Goal: Transaction & Acquisition: Purchase product/service

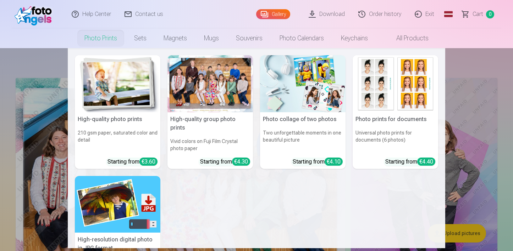
click at [113, 103] on img at bounding box center [117, 83] width 85 height 57
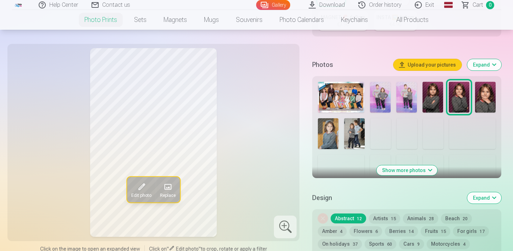
scroll to position [218, 0]
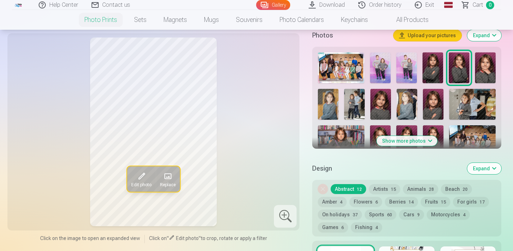
click at [340, 73] on img at bounding box center [341, 67] width 46 height 31
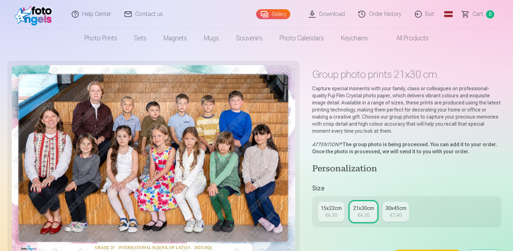
click at [335, 213] on font "€4.30" at bounding box center [331, 216] width 12 height 6
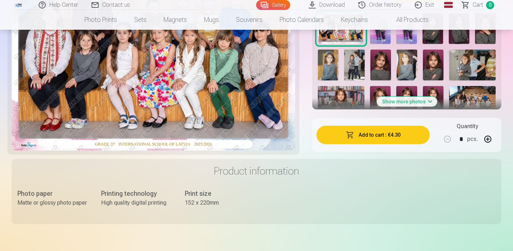
scroll to position [294, 0]
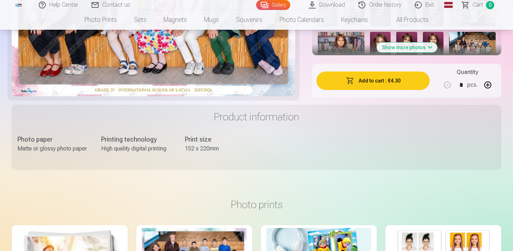
click at [364, 82] on font "Add to cart" at bounding box center [371, 81] width 25 height 6
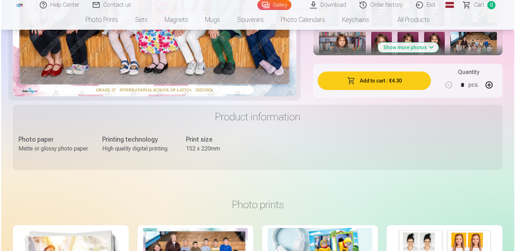
scroll to position [0, 0]
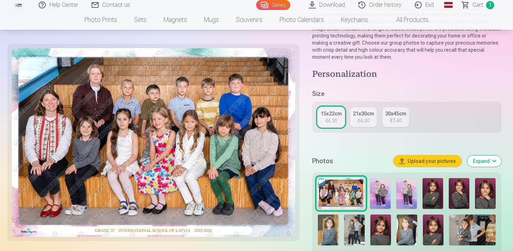
scroll to position [143, 0]
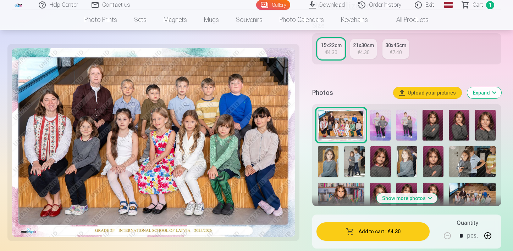
click at [408, 130] on img at bounding box center [406, 125] width 21 height 31
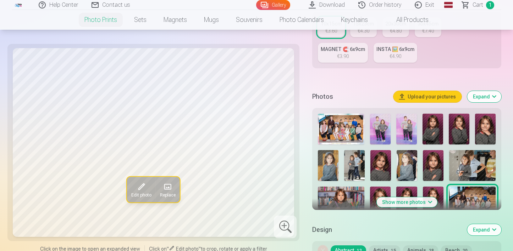
scroll to position [174, 0]
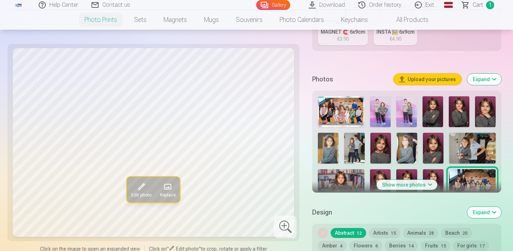
click at [423, 185] on font "Show more photos" at bounding box center [404, 185] width 44 height 6
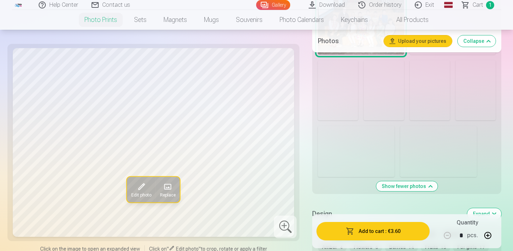
scroll to position [636, 0]
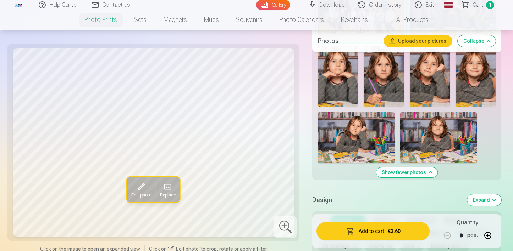
click at [440, 133] on img at bounding box center [438, 137] width 77 height 51
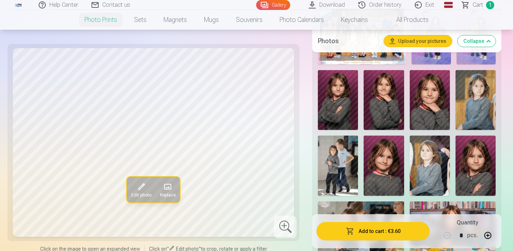
scroll to position [228, 0]
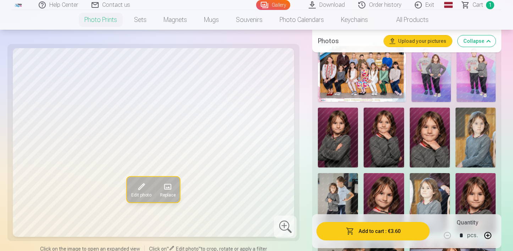
click at [474, 89] on img at bounding box center [475, 72] width 39 height 59
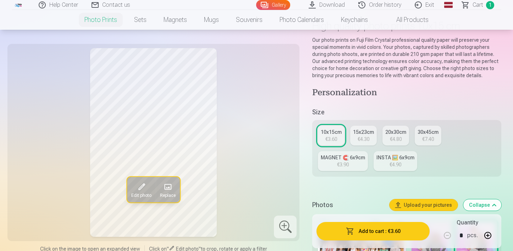
scroll to position [48, 0]
click at [349, 162] on font "€3.90" at bounding box center [343, 165] width 12 height 6
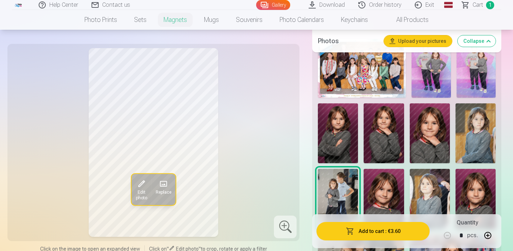
scroll to position [222, 0]
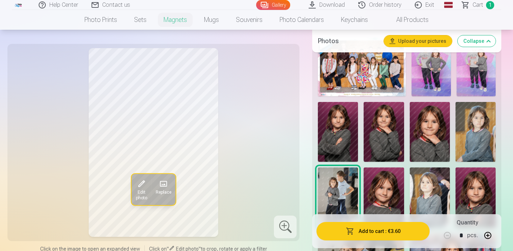
click at [477, 76] on img at bounding box center [475, 67] width 39 height 59
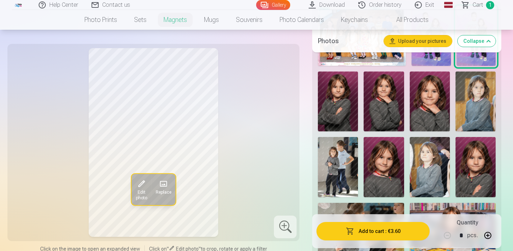
scroll to position [339, 0]
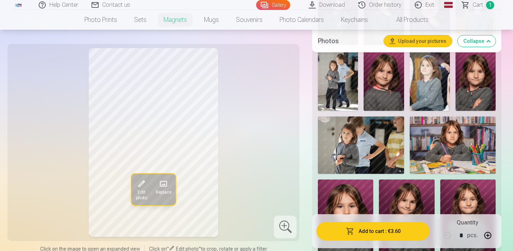
click at [488, 234] on button "button" at bounding box center [487, 235] width 17 height 17
type input "*"
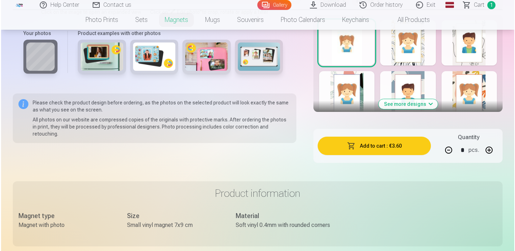
scroll to position [834, 0]
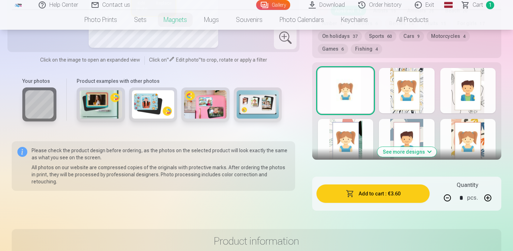
click at [384, 195] on button "Add to cart : €3.60" at bounding box center [372, 194] width 113 height 18
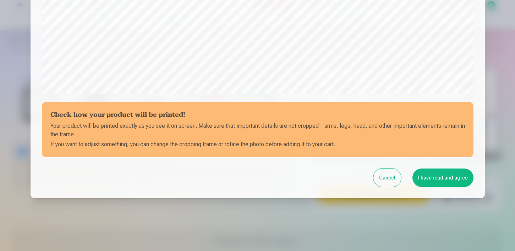
scroll to position [259, 0]
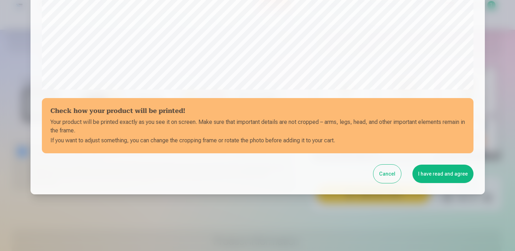
click at [448, 178] on button "I have read and agree" at bounding box center [442, 174] width 61 height 18
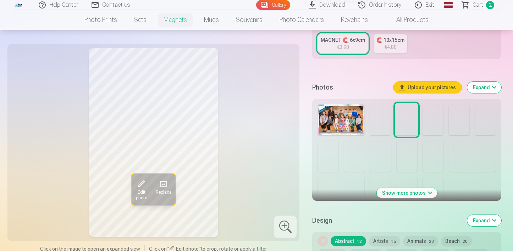
scroll to position [155, 0]
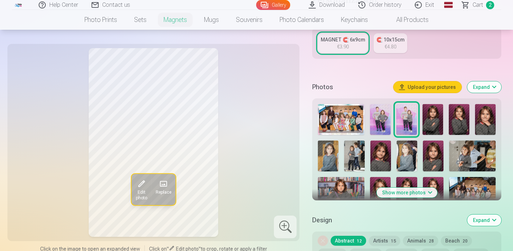
click at [433, 120] on img at bounding box center [432, 119] width 21 height 31
click at [449, 121] on img at bounding box center [459, 119] width 21 height 31
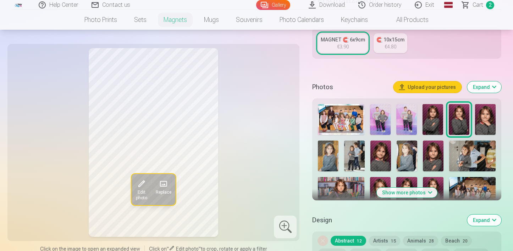
click at [488, 124] on img at bounding box center [485, 119] width 21 height 31
click at [382, 160] on img at bounding box center [380, 156] width 21 height 31
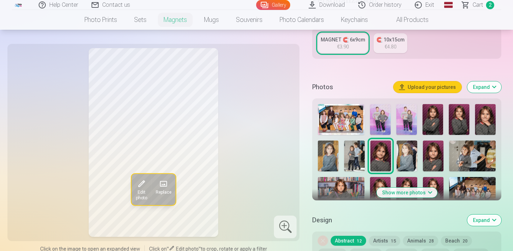
click at [431, 160] on img at bounding box center [433, 156] width 21 height 31
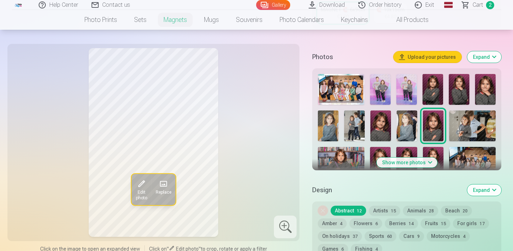
scroll to position [195, 0]
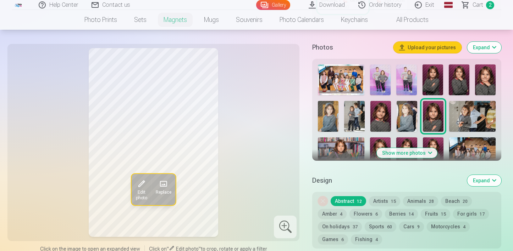
click at [416, 150] on font "Show more photos" at bounding box center [404, 153] width 44 height 6
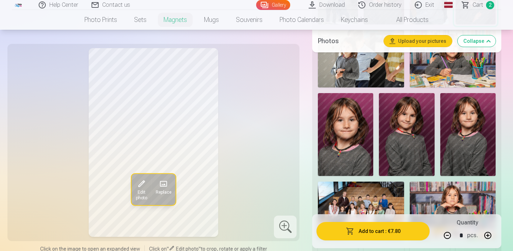
scroll to position [427, 0]
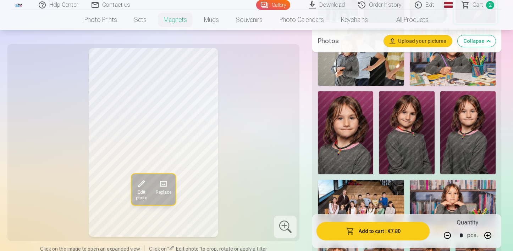
click at [348, 154] on img at bounding box center [345, 132] width 55 height 83
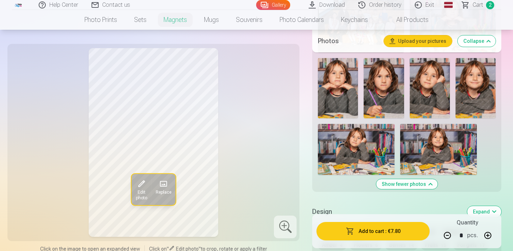
scroll to position [613, 0]
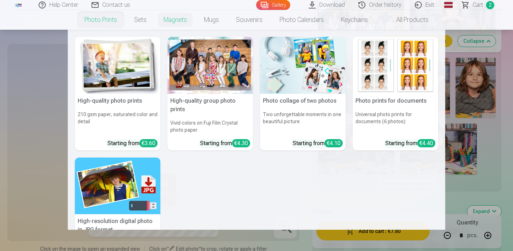
click at [116, 70] on img at bounding box center [117, 65] width 85 height 57
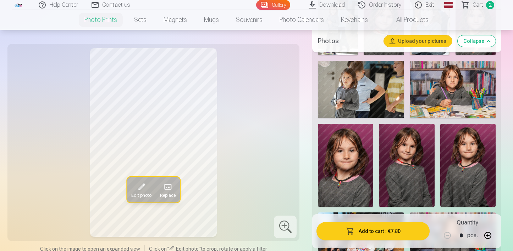
scroll to position [417, 0]
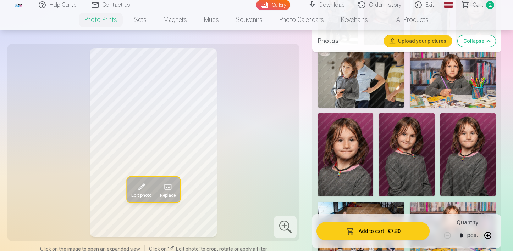
click at [357, 169] on img at bounding box center [345, 154] width 55 height 83
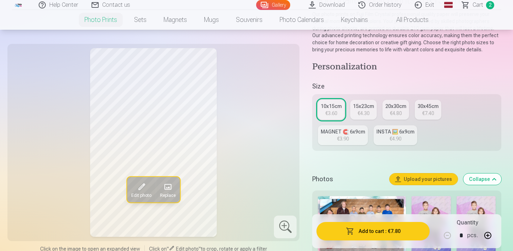
scroll to position [73, 0]
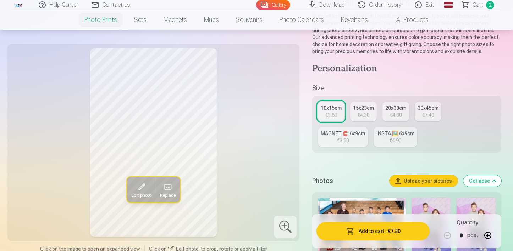
click at [365, 114] on font "€4.30" at bounding box center [363, 115] width 12 height 6
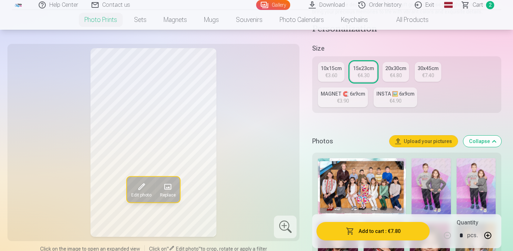
scroll to position [121, 0]
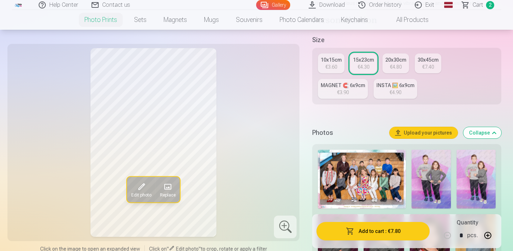
click at [488, 235] on button "button" at bounding box center [487, 235] width 17 height 17
type input "*"
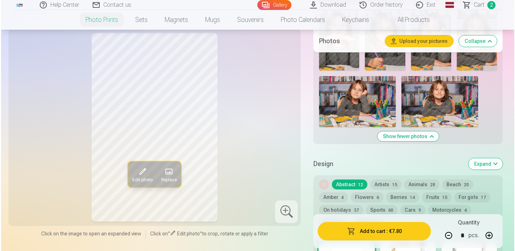
scroll to position [768, 0]
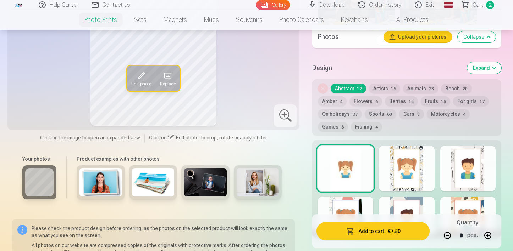
click at [373, 236] on button "Add to cart : €7.80" at bounding box center [372, 231] width 113 height 18
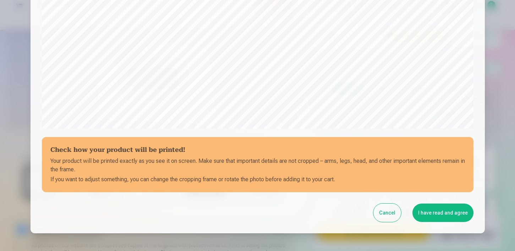
scroll to position [259, 0]
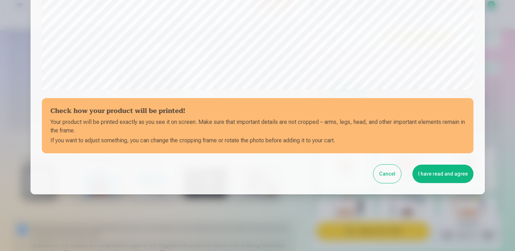
click at [447, 177] on font "I have read and agree" at bounding box center [443, 174] width 50 height 6
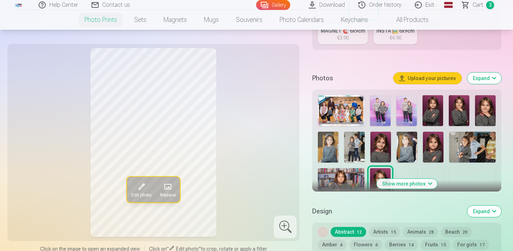
scroll to position [176, 0]
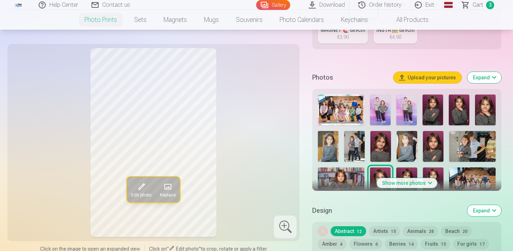
click at [416, 185] on font "Show more photos" at bounding box center [404, 184] width 44 height 6
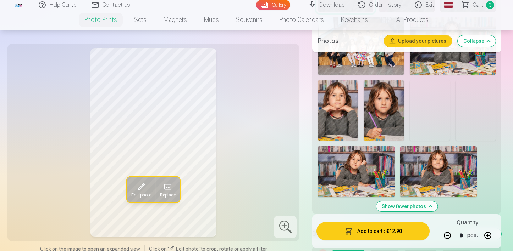
scroll to position [614, 0]
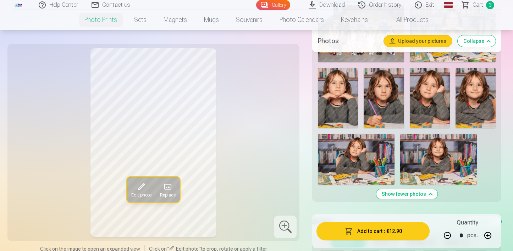
click at [454, 170] on img at bounding box center [438, 159] width 77 height 51
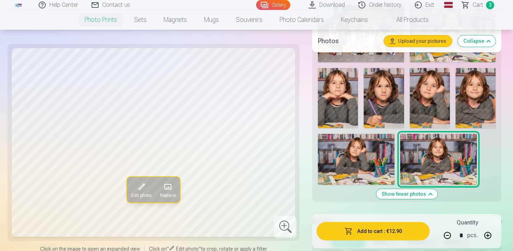
click at [469, 111] on img at bounding box center [475, 98] width 40 height 60
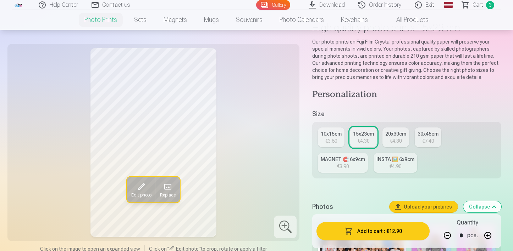
scroll to position [49, 0]
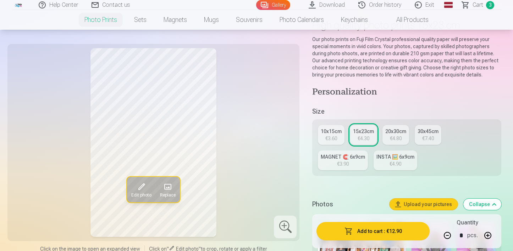
click at [349, 161] on font "€3.90" at bounding box center [343, 164] width 12 height 6
type input "*"
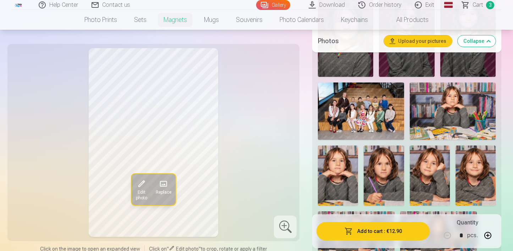
scroll to position [527, 0]
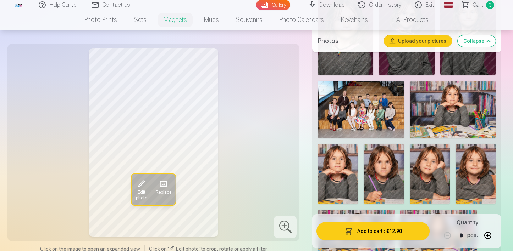
click at [474, 172] on img at bounding box center [475, 174] width 40 height 60
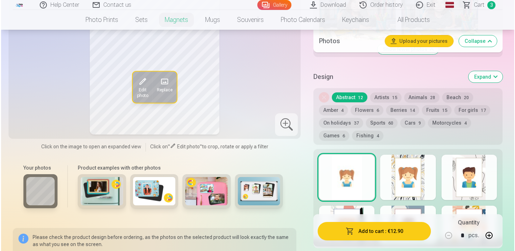
scroll to position [750, 0]
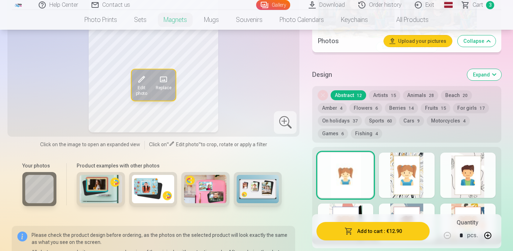
click at [396, 231] on font "€12.90" at bounding box center [394, 232] width 15 height 6
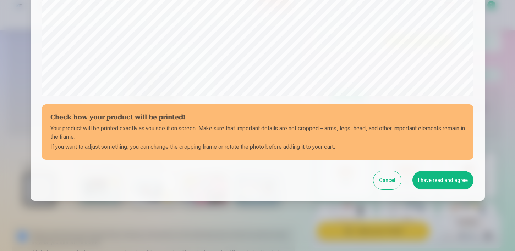
scroll to position [259, 0]
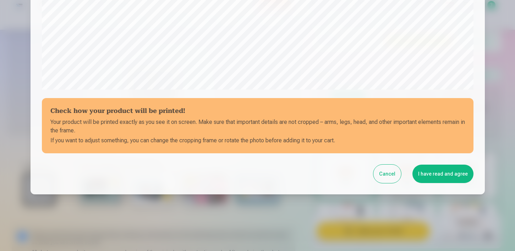
click at [441, 176] on font "I have read and agree" at bounding box center [443, 174] width 50 height 6
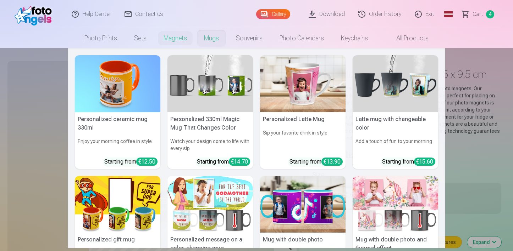
click at [485, 155] on nav "Personalized ceramic mug 330ml Enjoy your morning coffee in style Starting from…" at bounding box center [256, 148] width 513 height 200
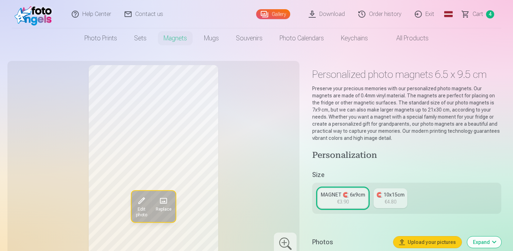
click at [477, 17] on font "Cart" at bounding box center [477, 14] width 11 height 7
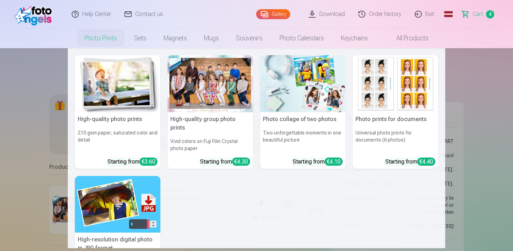
click at [110, 38] on font "Photo prints" at bounding box center [100, 37] width 33 height 7
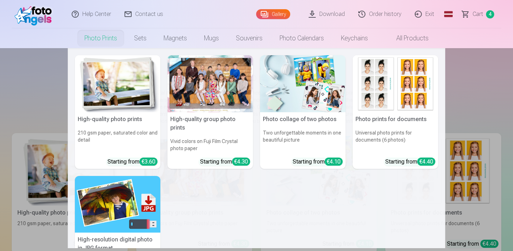
click at [138, 120] on font "High-quality photo prints" at bounding box center [110, 119] width 64 height 7
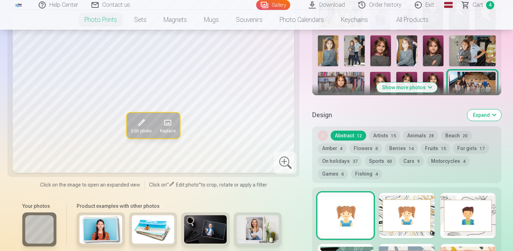
scroll to position [273, 0]
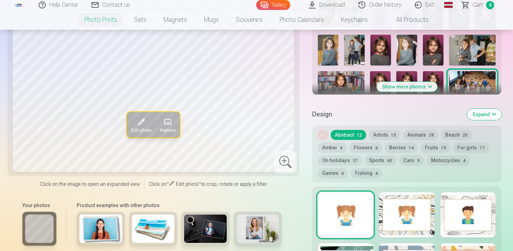
click at [399, 87] on font "Show more photos" at bounding box center [404, 87] width 44 height 6
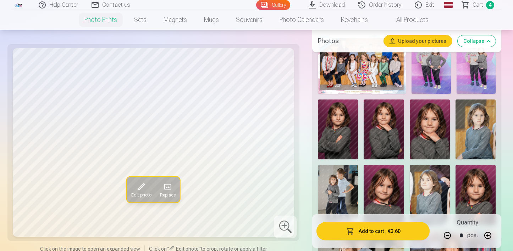
scroll to position [231, 0]
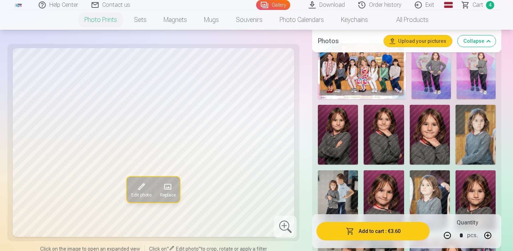
click at [477, 5] on font "Cart" at bounding box center [477, 4] width 11 height 7
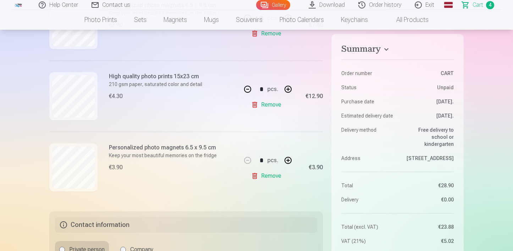
scroll to position [285, 0]
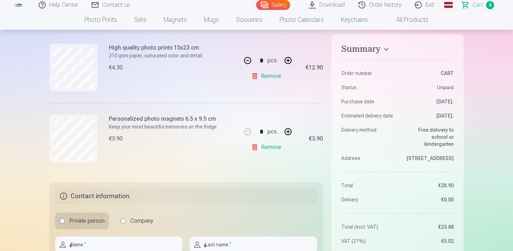
click at [287, 131] on button "button" at bounding box center [287, 131] width 17 height 17
type input "*"
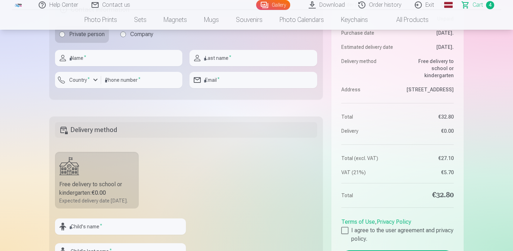
scroll to position [447, 0]
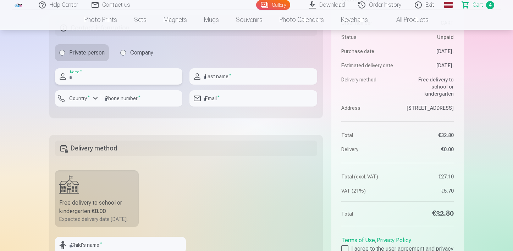
click at [132, 78] on input "text" at bounding box center [118, 76] width 127 height 16
type input "*****"
click at [216, 75] on input "text" at bounding box center [252, 76] width 127 height 16
type input "**********"
click at [85, 97] on font "Country" at bounding box center [78, 99] width 18 height 6
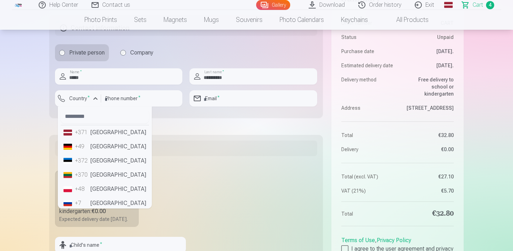
click at [90, 132] on li "+371 Latvia" at bounding box center [105, 133] width 88 height 14
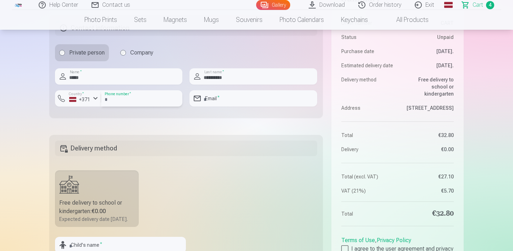
click at [118, 100] on input "number" at bounding box center [141, 98] width 81 height 16
type input "********"
click at [233, 103] on input "email" at bounding box center [252, 98] width 127 height 16
type input "**********"
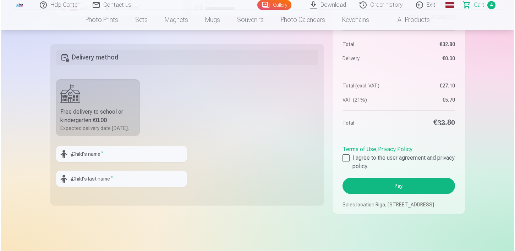
scroll to position [576, 0]
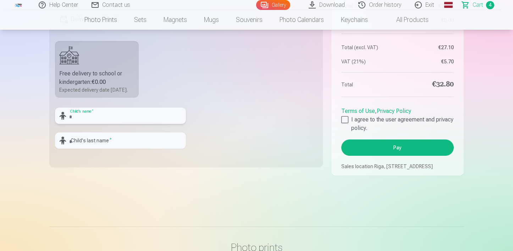
click at [134, 122] on input "text" at bounding box center [120, 116] width 131 height 16
type input "*****"
type input "*********"
click at [345, 117] on div at bounding box center [344, 119] width 7 height 7
click at [378, 149] on button "Pay" at bounding box center [397, 148] width 112 height 16
